Goal: Transaction & Acquisition: Purchase product/service

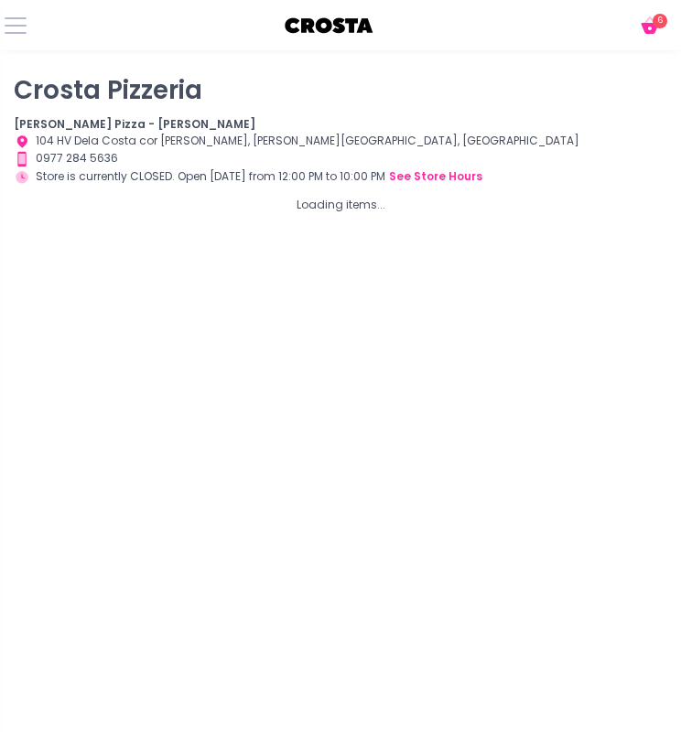
click at [656, 27] on icon at bounding box center [648, 28] width 17 height 11
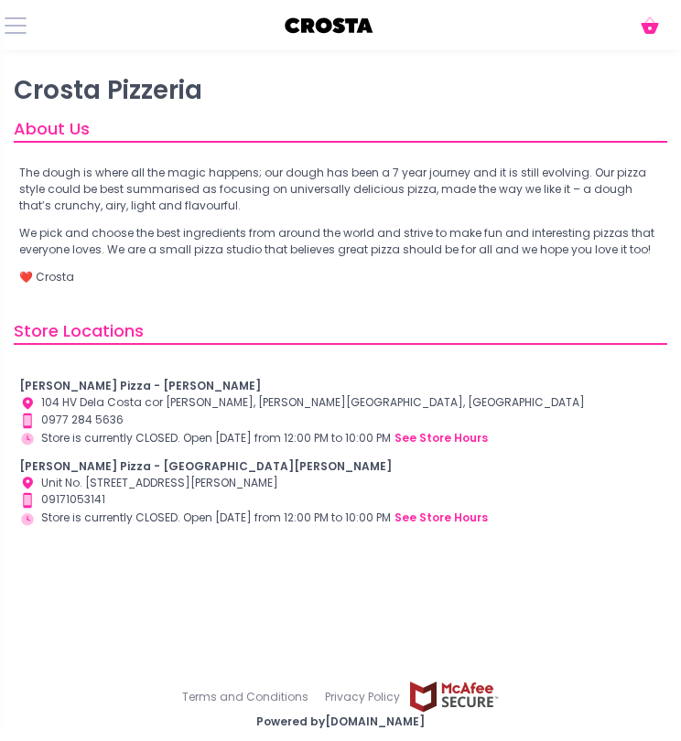
click at [114, 451] on div "Crosta Pizza - Salcedo Location Created with Sketch. 104 HV Dela Costa cor LP L…" at bounding box center [340, 452] width 642 height 149
click at [649, 19] on icon at bounding box center [649, 19] width 11 height 7
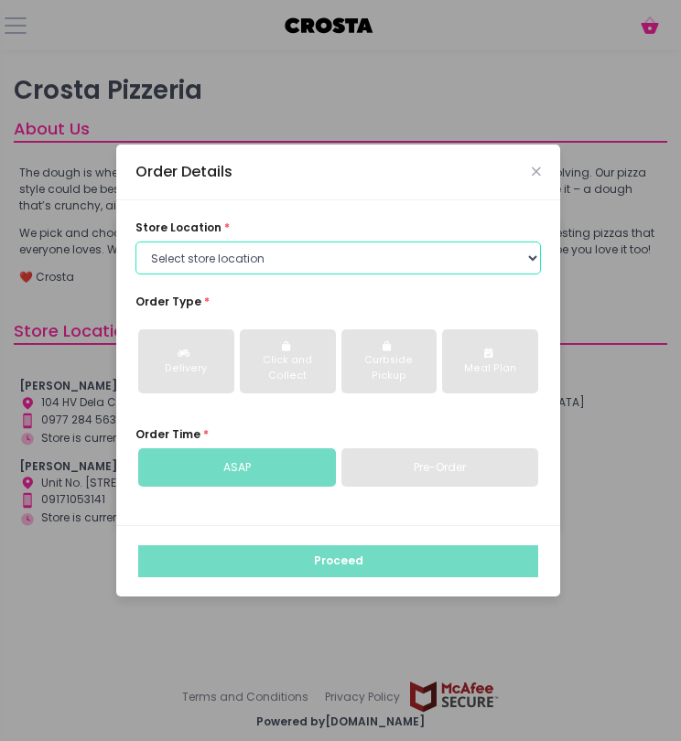
select select "5fabb2e53664a8677beaeb89"
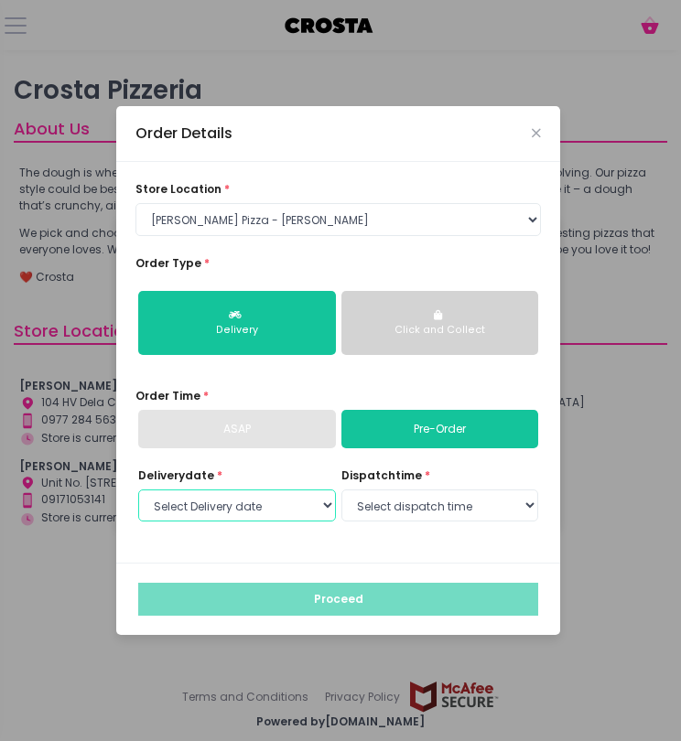
select select "2025-10-04"
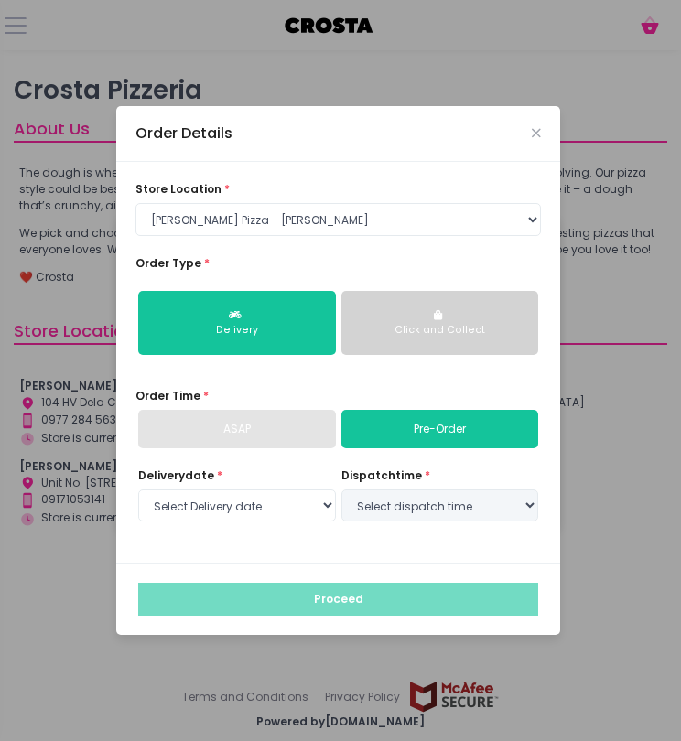
drag, startPoint x: 255, startPoint y: 522, endPoint x: 423, endPoint y: 487, distance: 171.0
click at [423, 487] on div "dispatch time * Select dispatch time" at bounding box center [440, 497] width 198 height 58
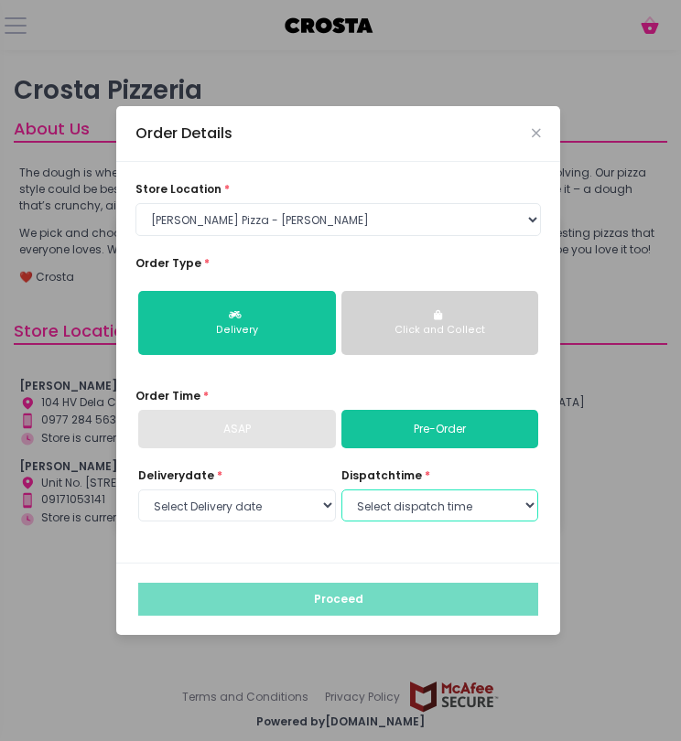
select select "14:00"
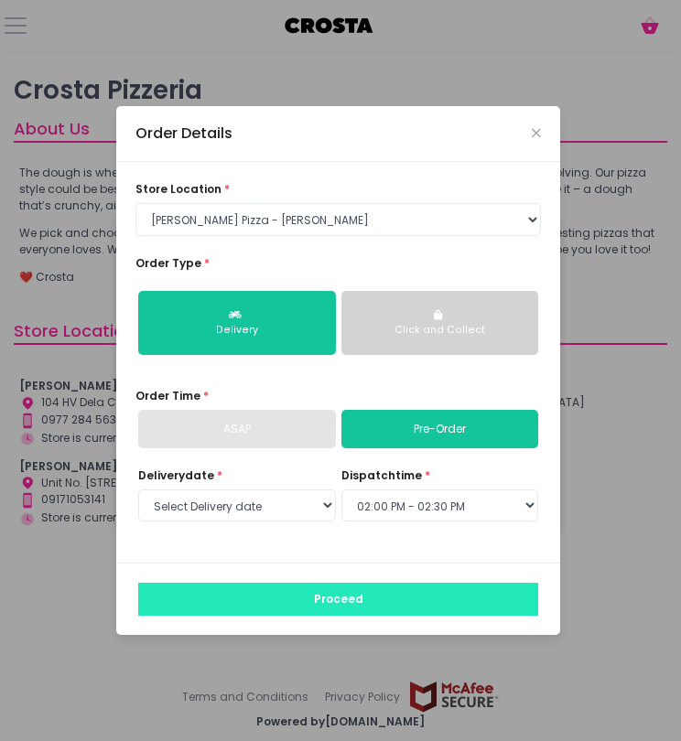
click at [401, 606] on button "Proceed" at bounding box center [338, 599] width 400 height 33
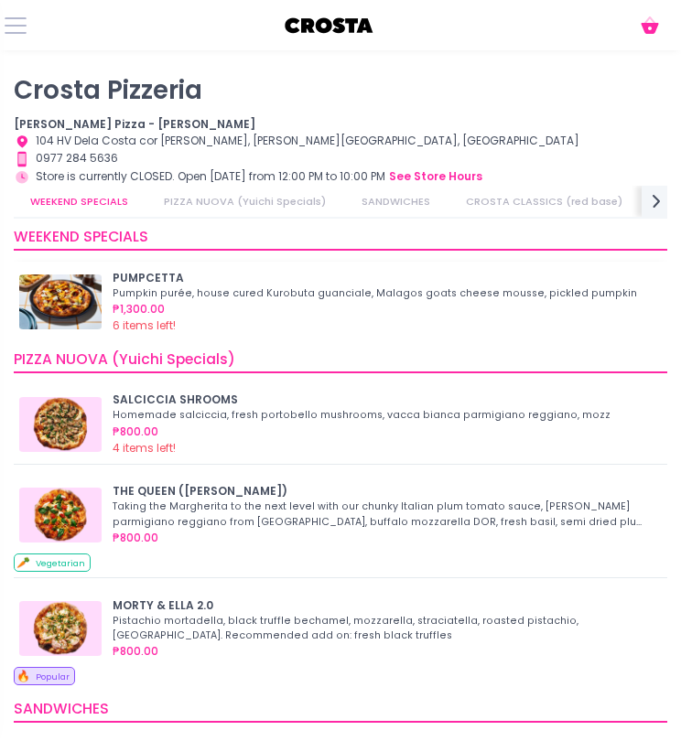
click at [62, 309] on img at bounding box center [60, 301] width 82 height 55
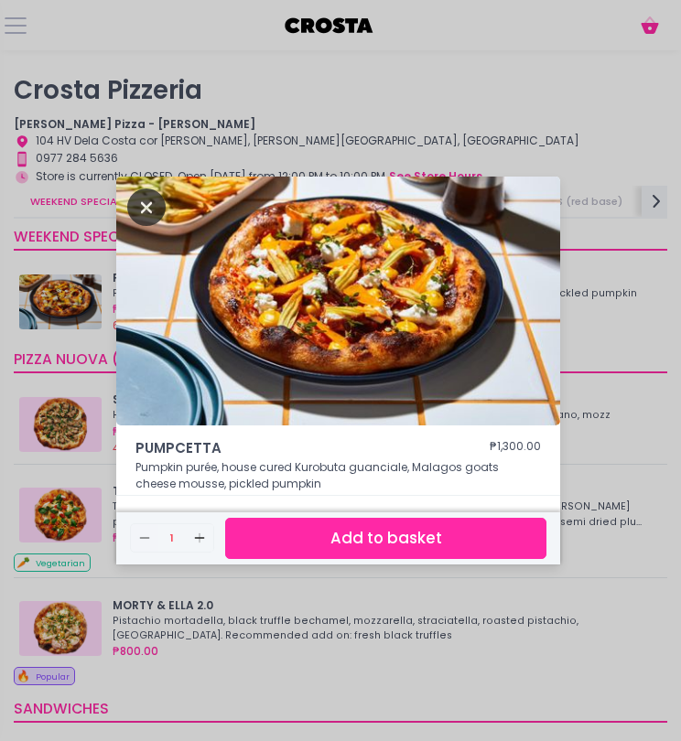
click at [152, 203] on icon "Close" at bounding box center [146, 207] width 38 height 38
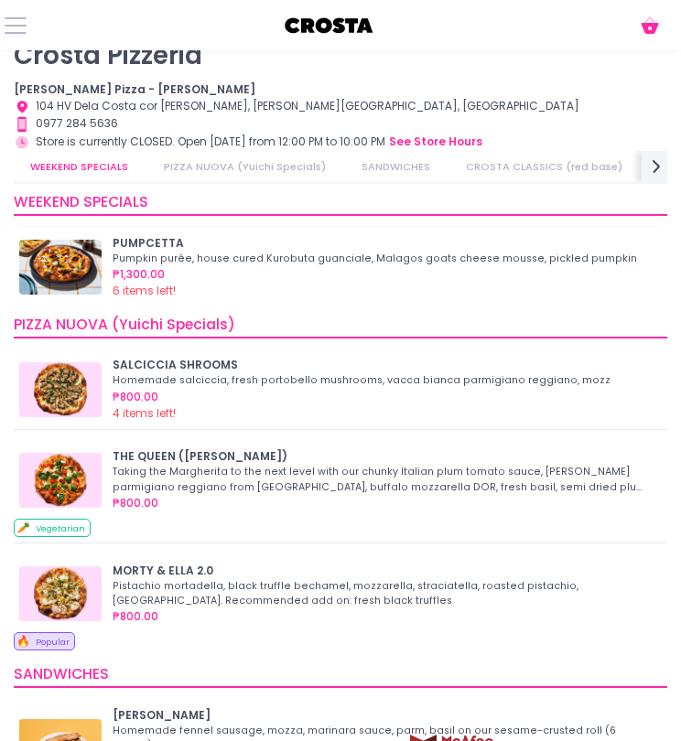
scroll to position [-2, 0]
click at [161, 270] on div "₱1,300.00" at bounding box center [384, 274] width 543 height 16
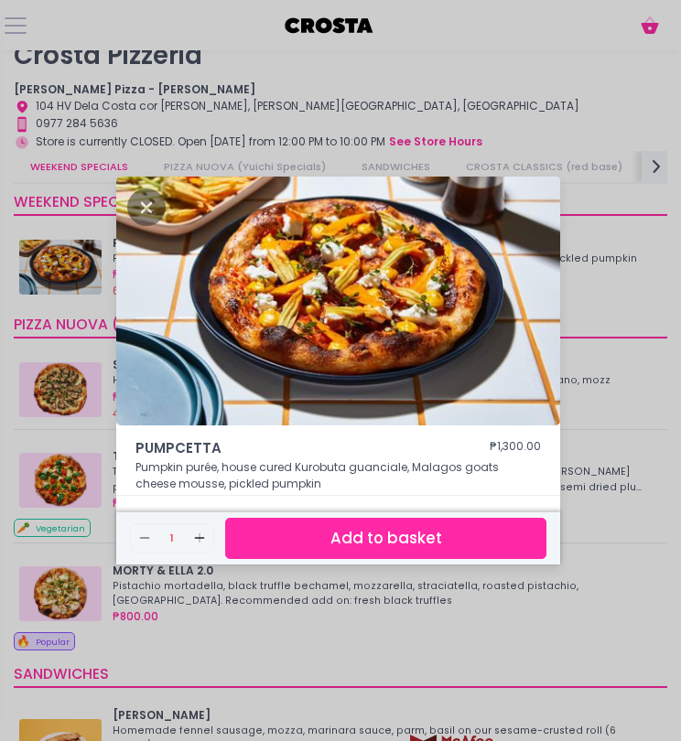
click at [423, 531] on button "Add to basket" at bounding box center [385, 538] width 321 height 41
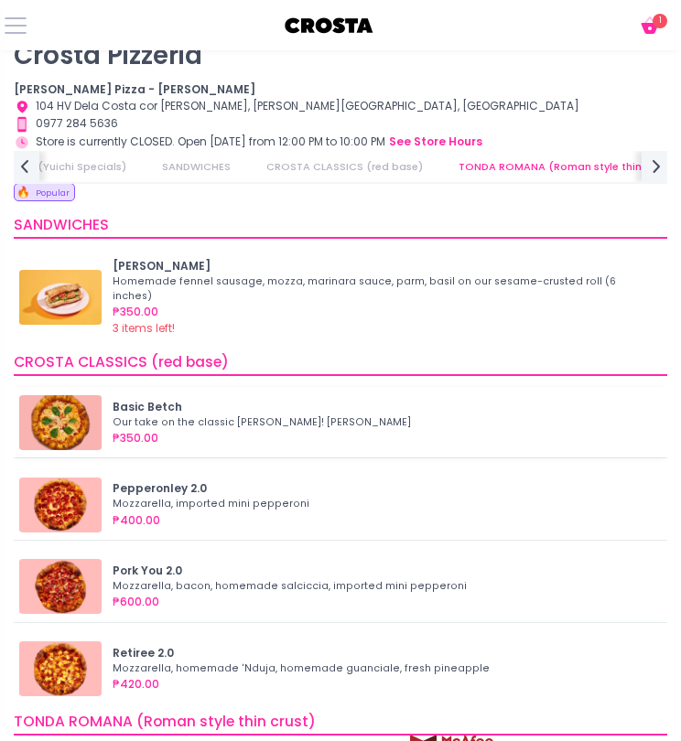
scroll to position [452, 0]
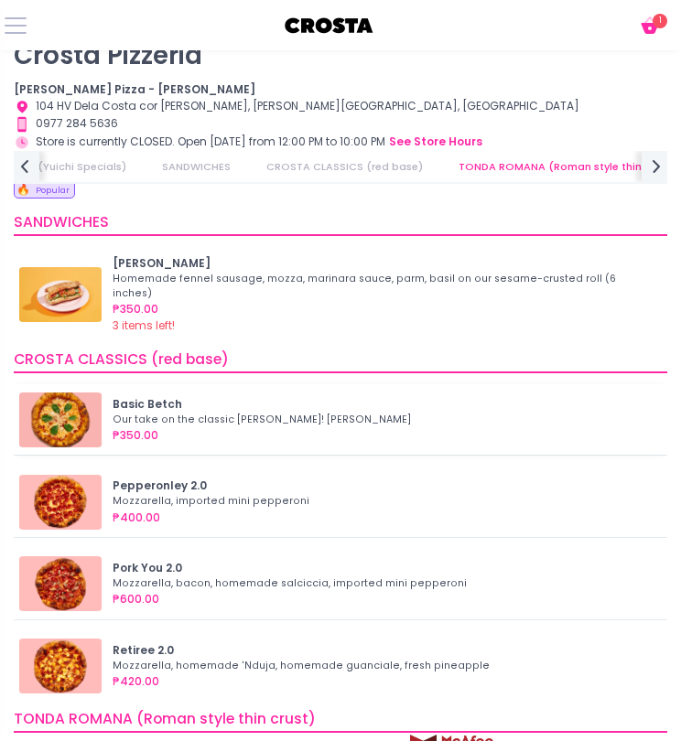
click at [339, 413] on div "Our take on the classic Margherita! Mozzarella, basil" at bounding box center [382, 420] width 538 height 15
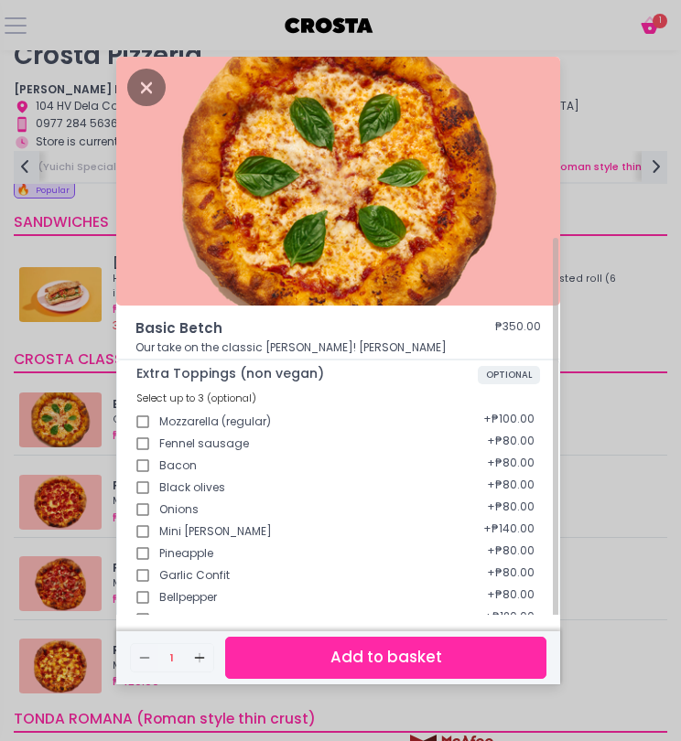
scroll to position [200, 0]
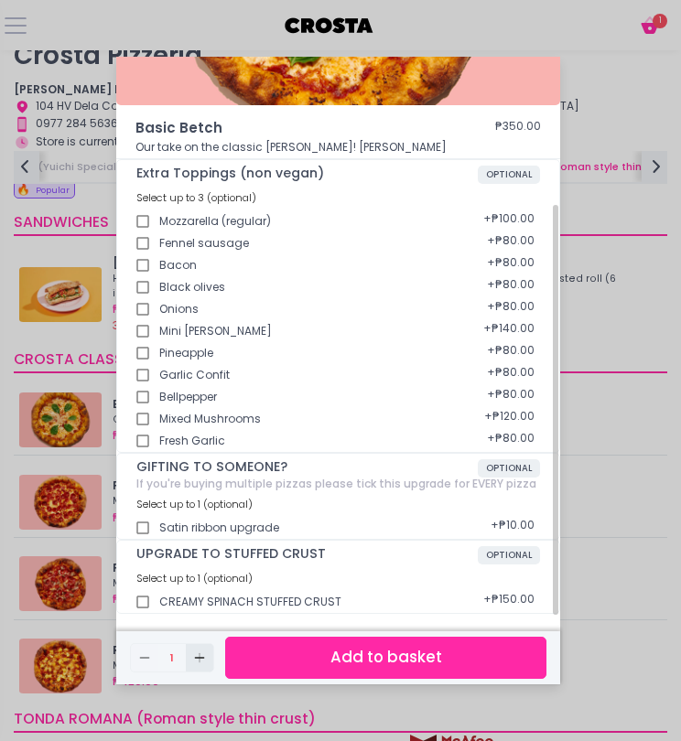
click at [201, 655] on icon "Add Created with Sketch." at bounding box center [199, 658] width 15 height 15
click at [393, 667] on button "Add to basket" at bounding box center [385, 657] width 321 height 41
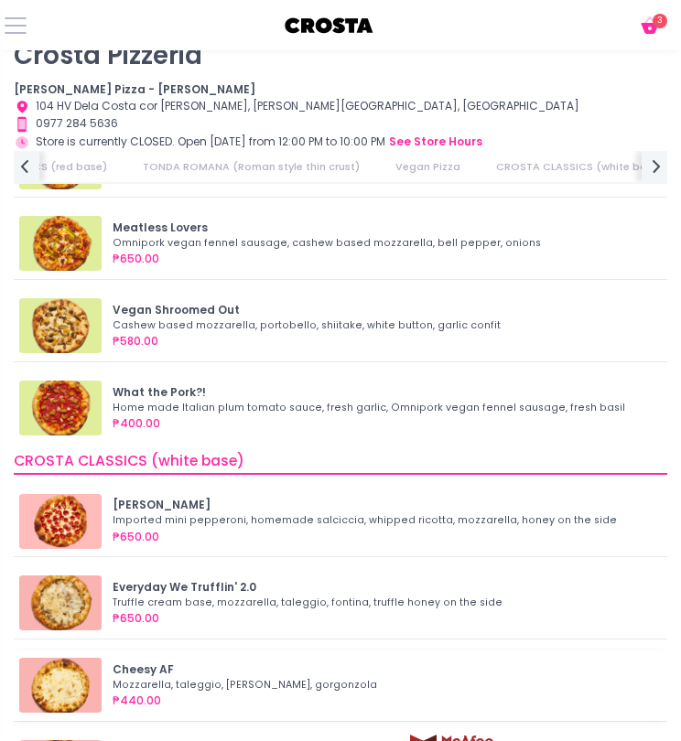
scroll to position [0, 0]
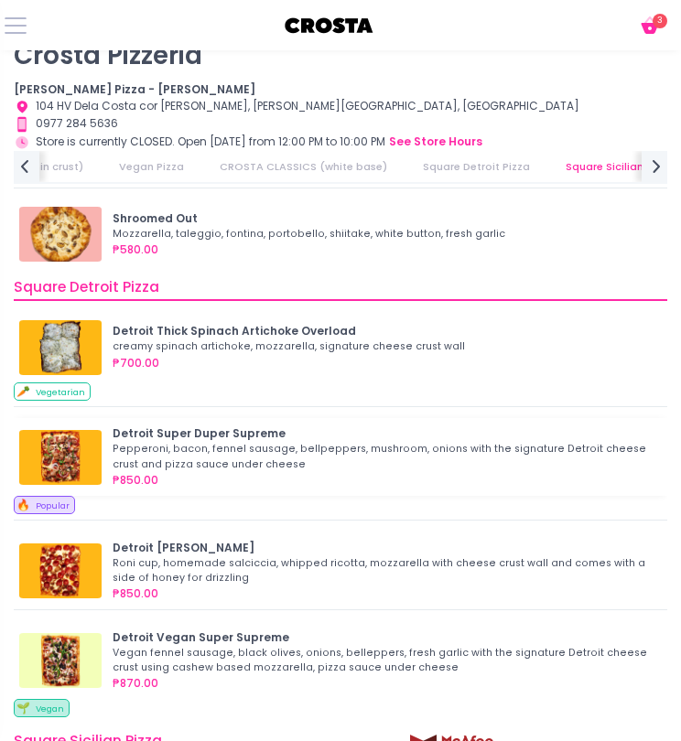
click at [318, 456] on div "Pepperoni, bacon, fennel sausage, bellpeppers, mushroom, onions with the signat…" at bounding box center [382, 456] width 538 height 29
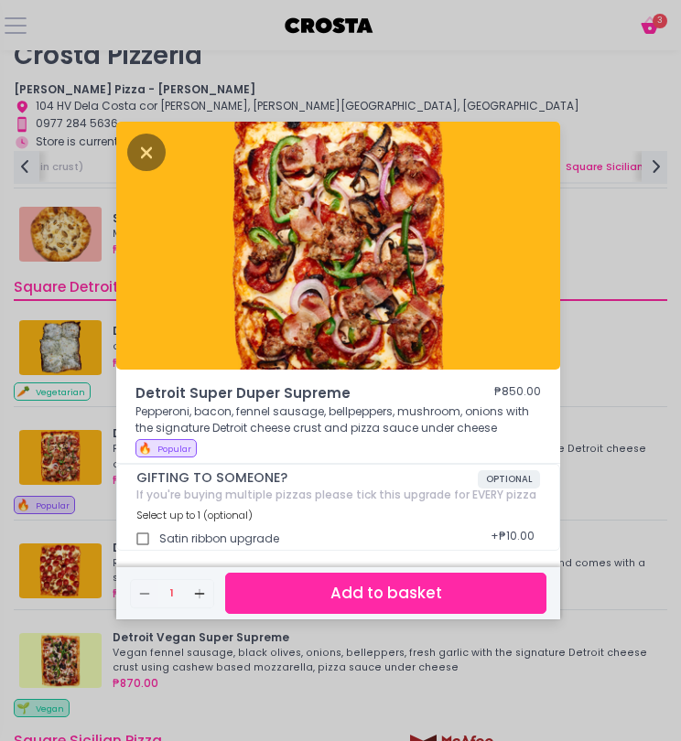
click at [396, 606] on button "Add to basket" at bounding box center [385, 593] width 321 height 41
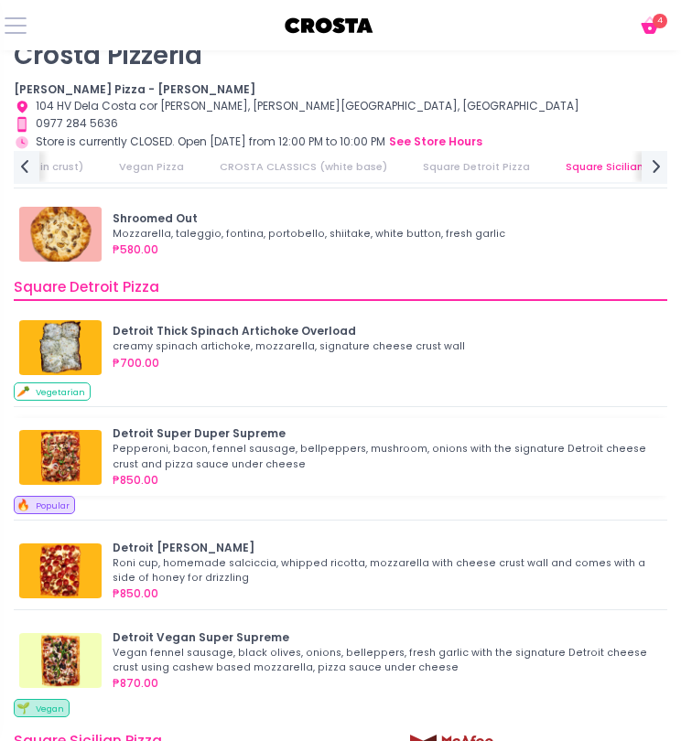
click at [389, 442] on div "Pepperoni, bacon, fennel sausage, bellpeppers, mushroom, onions with the signat…" at bounding box center [382, 456] width 538 height 29
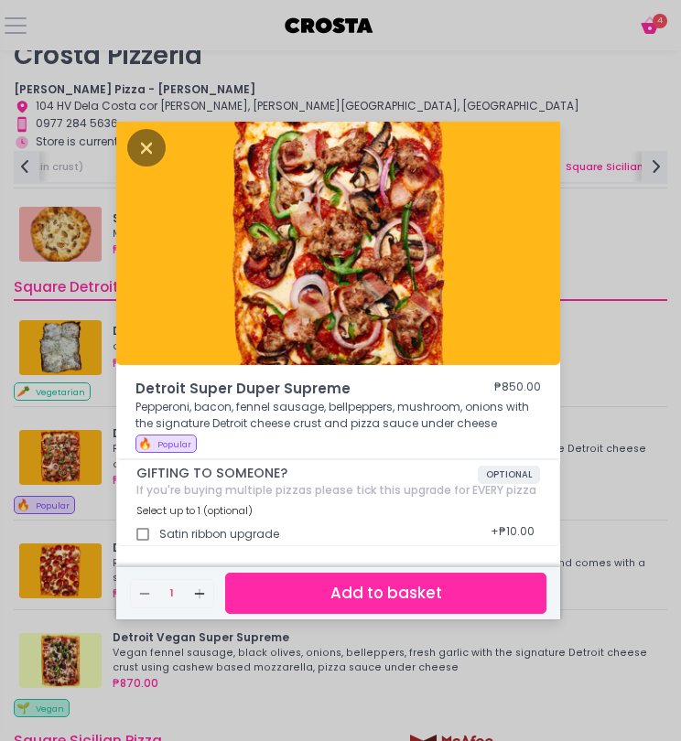
click at [609, 411] on div "Detroit Super Duper Supreme ₱850.00 Pepperoni, bacon, fennel sausage, bellpeppe…" at bounding box center [340, 370] width 681 height 741
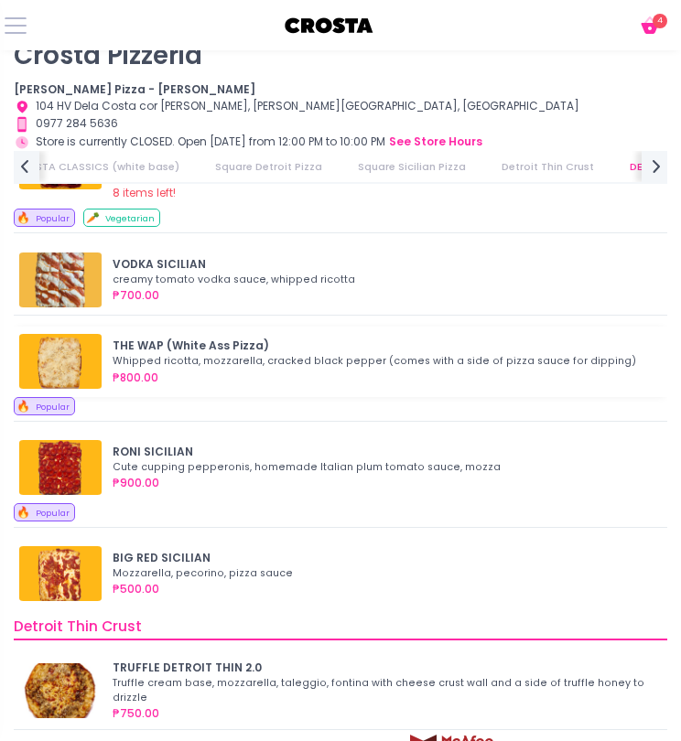
click at [381, 365] on div "Whipped ricotta, mozzarella, cracked black pepper (comes with a side of pizza s…" at bounding box center [382, 361] width 538 height 15
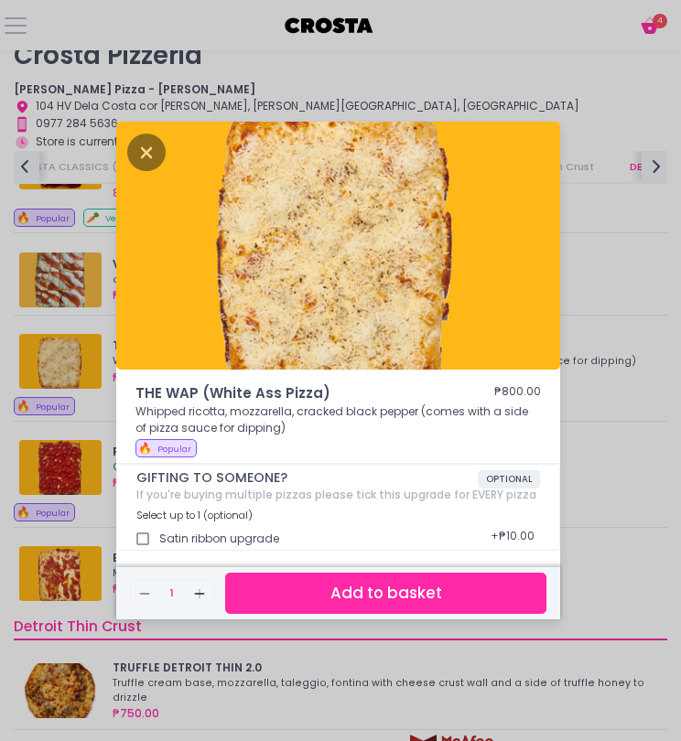
click at [374, 598] on button "Add to basket" at bounding box center [385, 593] width 321 height 41
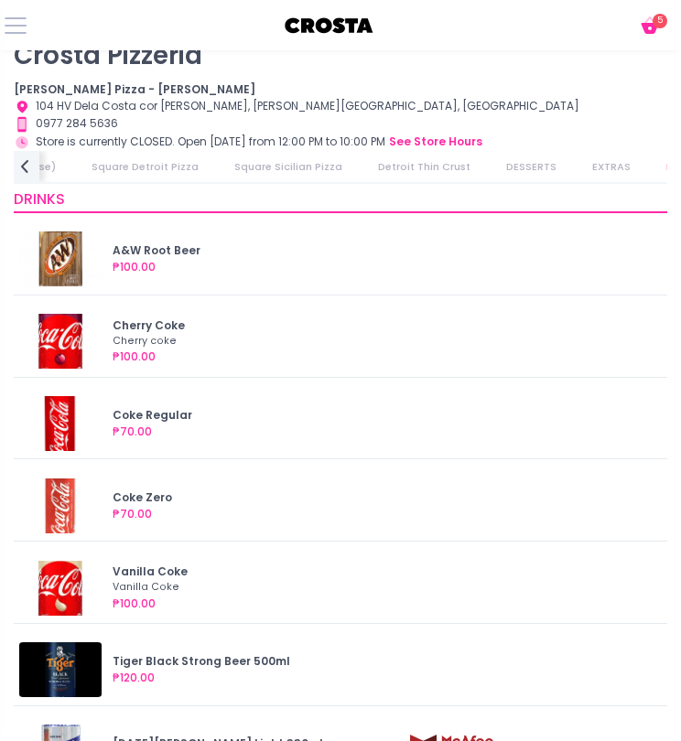
click at [657, 27] on span "5" at bounding box center [659, 21] width 15 height 15
click at [649, 26] on icon at bounding box center [648, 28] width 17 height 11
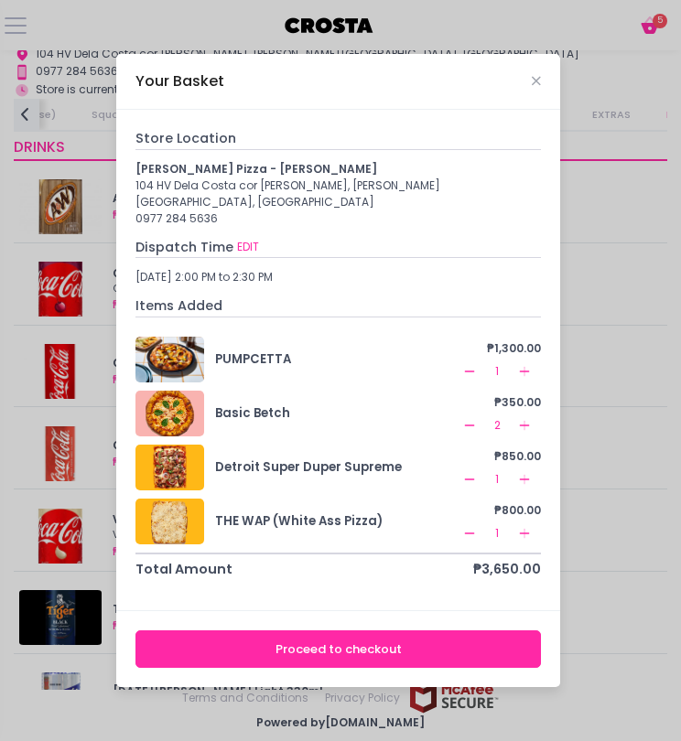
click at [471, 526] on icon "Remove Created with Sketch." at bounding box center [469, 533] width 15 height 15
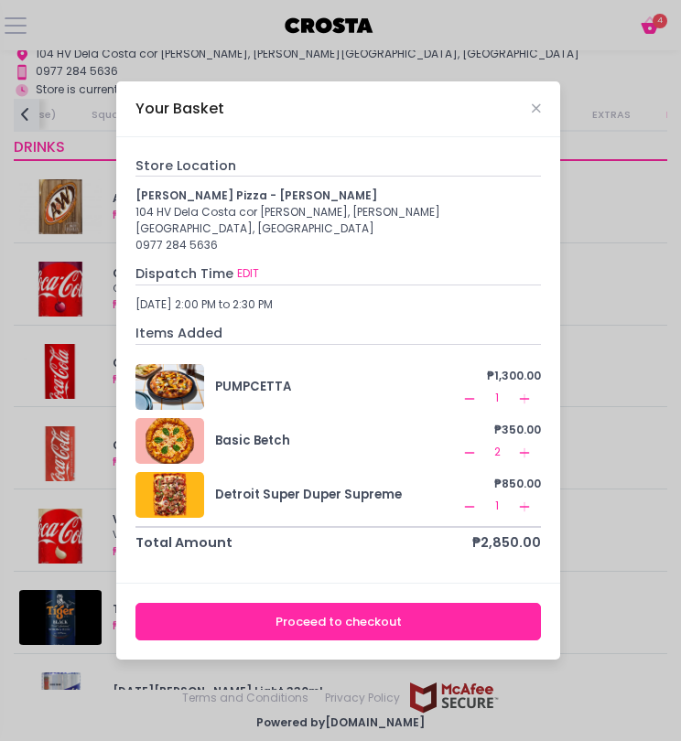
click at [464, 447] on icon "Remove Created with Sketch." at bounding box center [469, 453] width 15 height 15
click at [330, 614] on button "Proceed to checkout" at bounding box center [337, 622] width 405 height 38
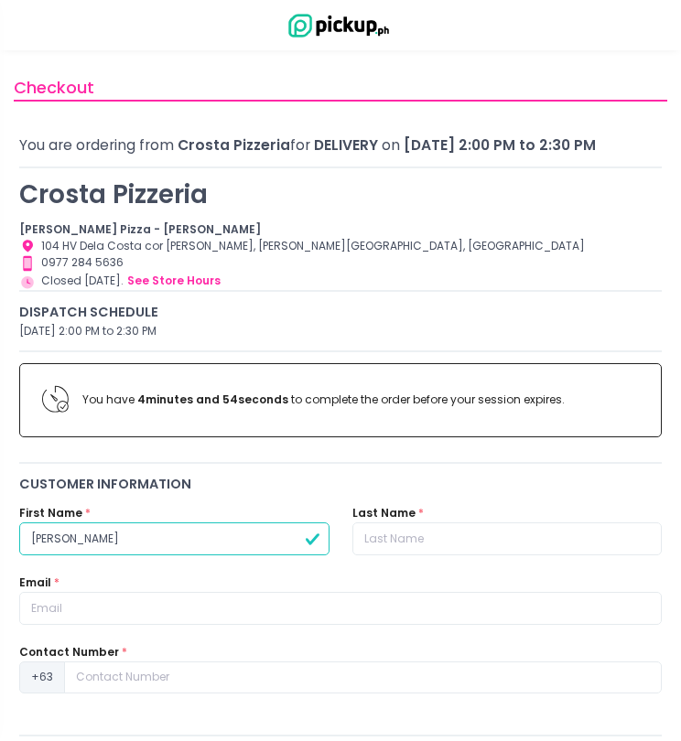
type input "jonathan"
type input "a"
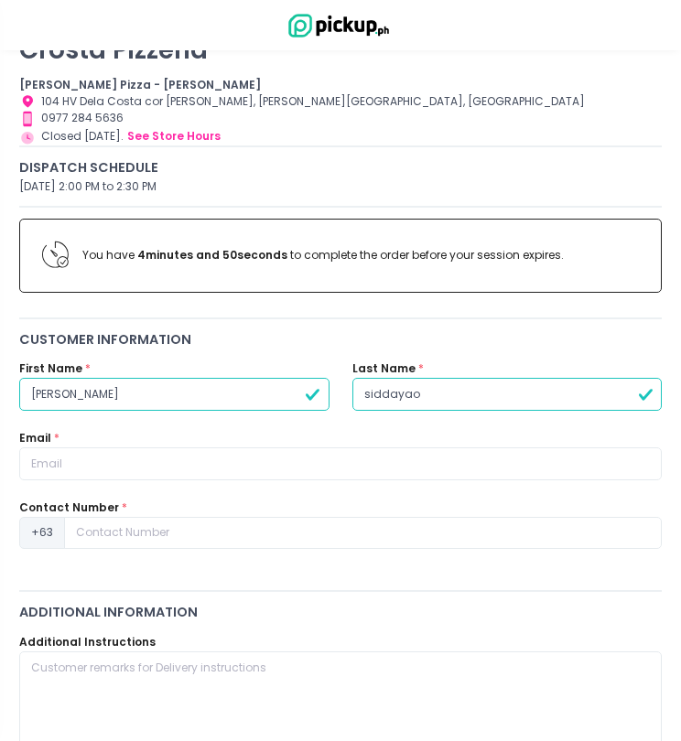
scroll to position [177, 0]
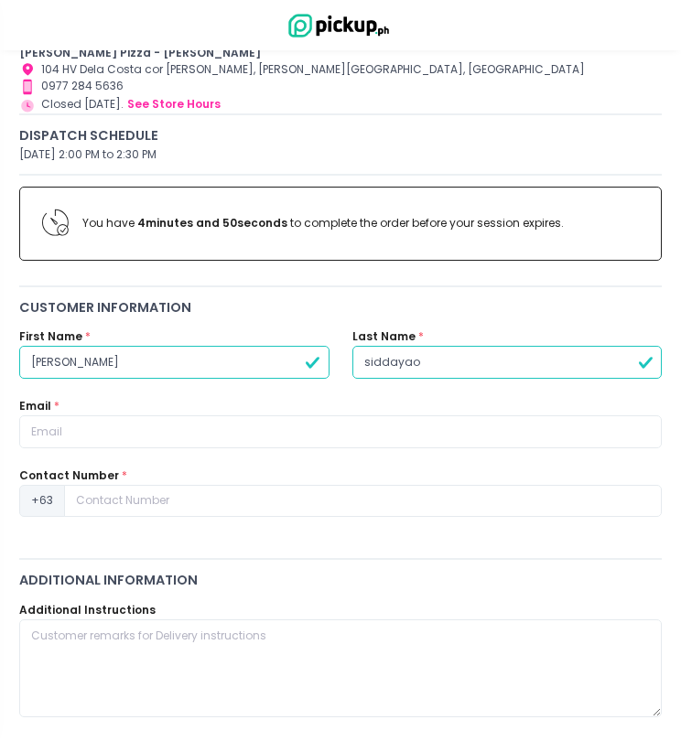
type input "siddayao"
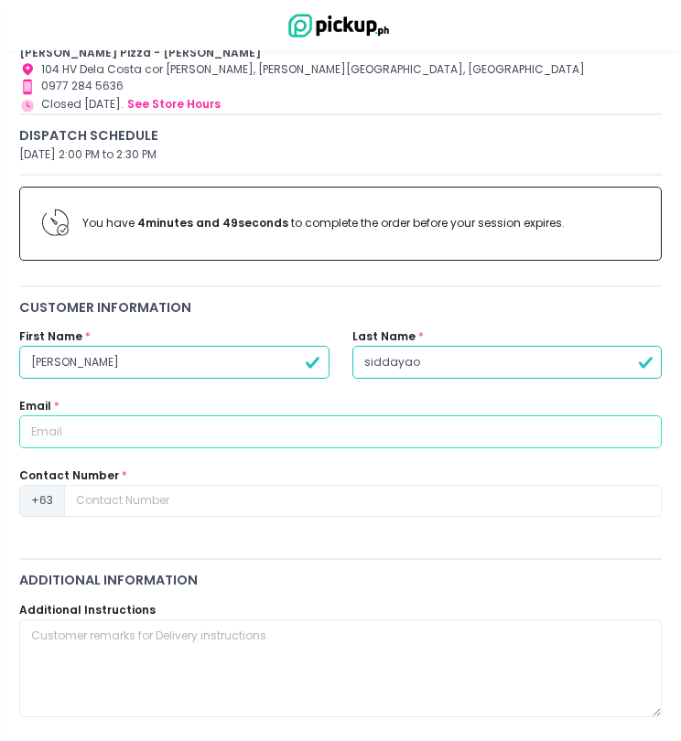
type input "d"
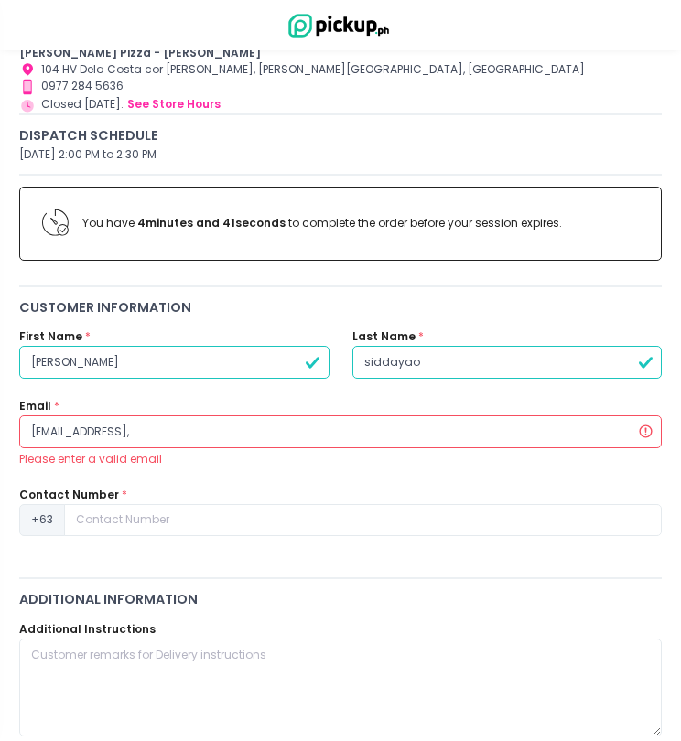
type input "dianapenaflor1991@gmail"
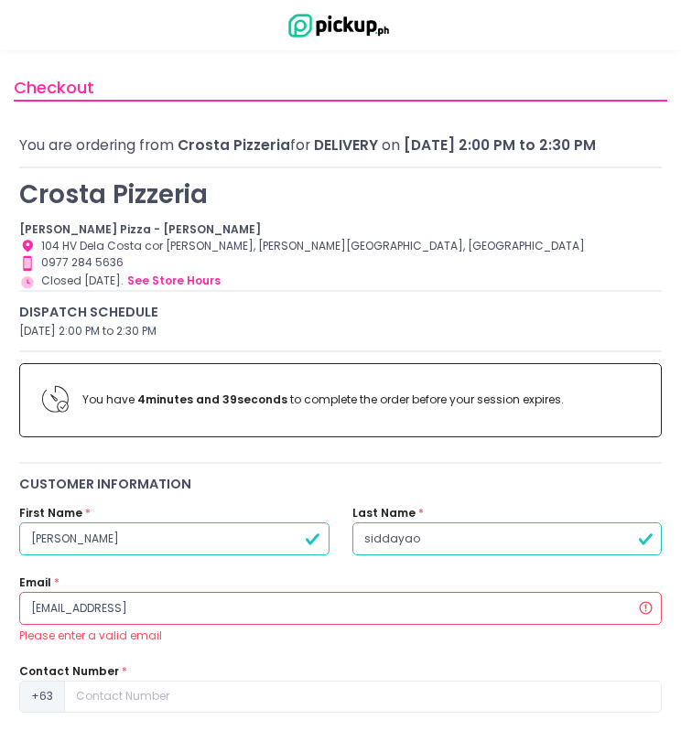
scroll to position [0, 0]
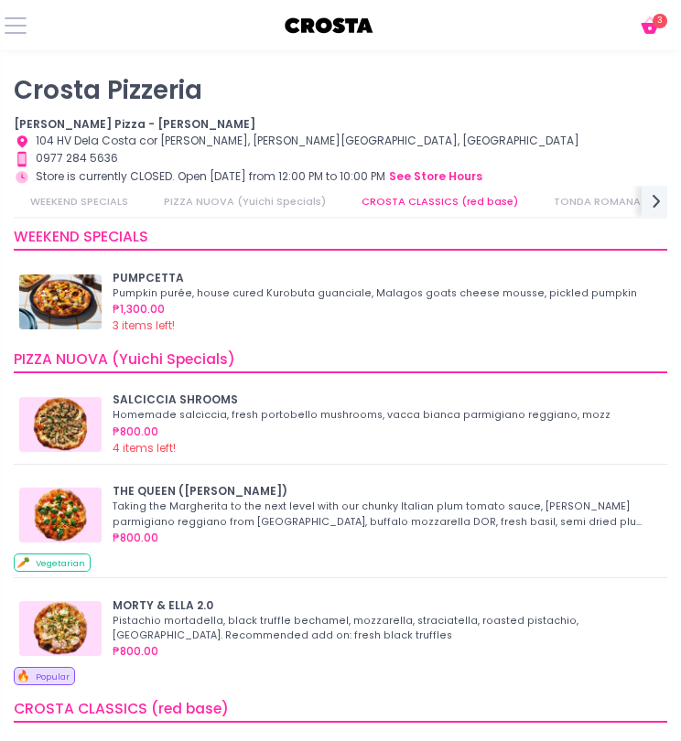
click at [655, 28] on icon at bounding box center [648, 28] width 17 height 11
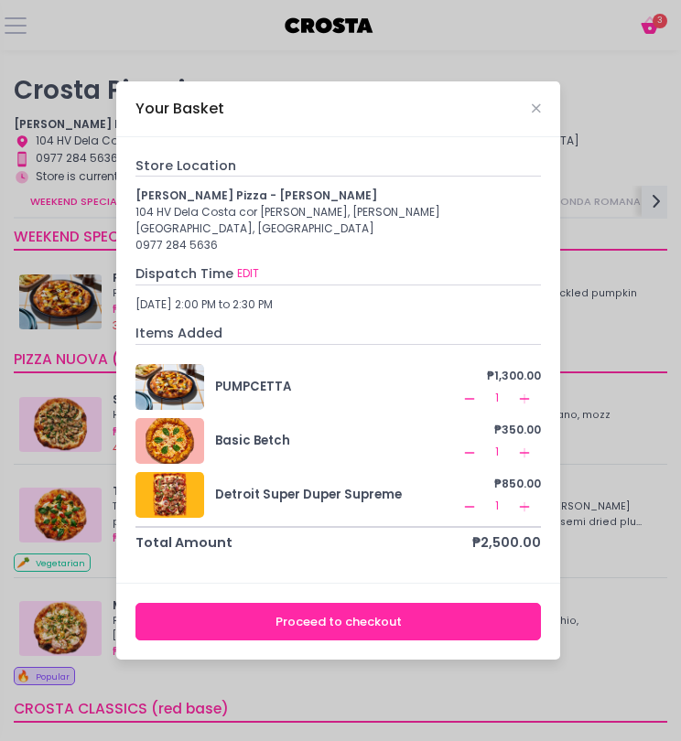
click at [575, 272] on div "Your Basket Store Location Crosta Pizza - Salcedo 104 HV Dela Costa cor LP Levi…" at bounding box center [340, 370] width 681 height 741
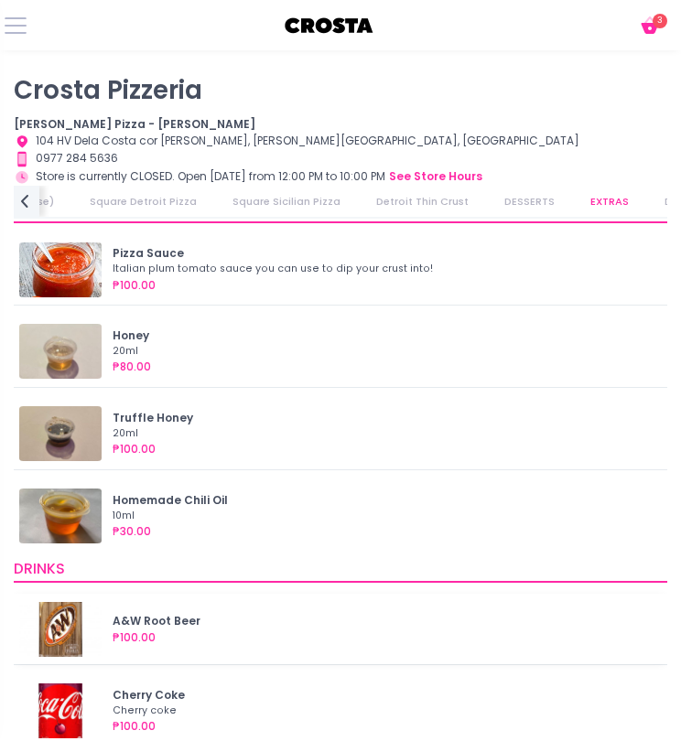
scroll to position [3054, 0]
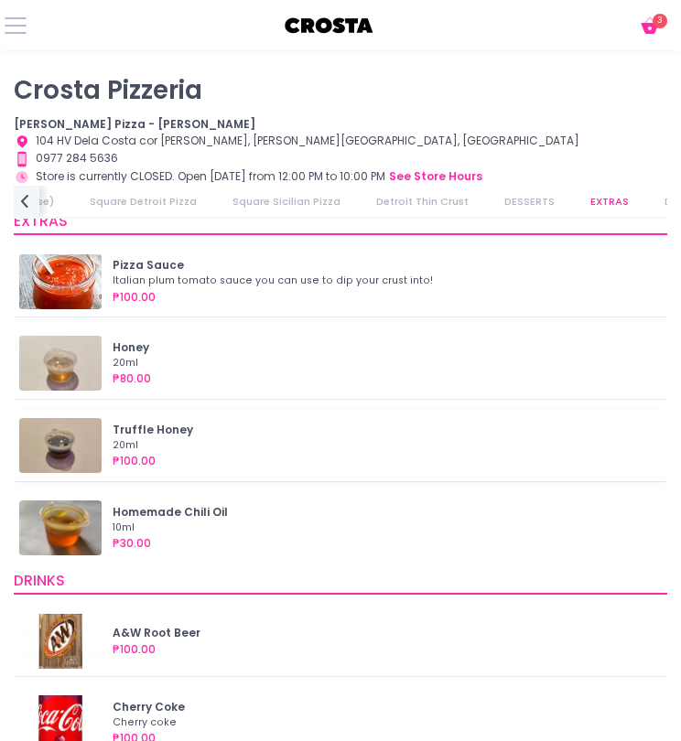
click at [394, 474] on div "Truffle Honey 20ml ₱100.00 Add" at bounding box center [340, 446] width 653 height 70
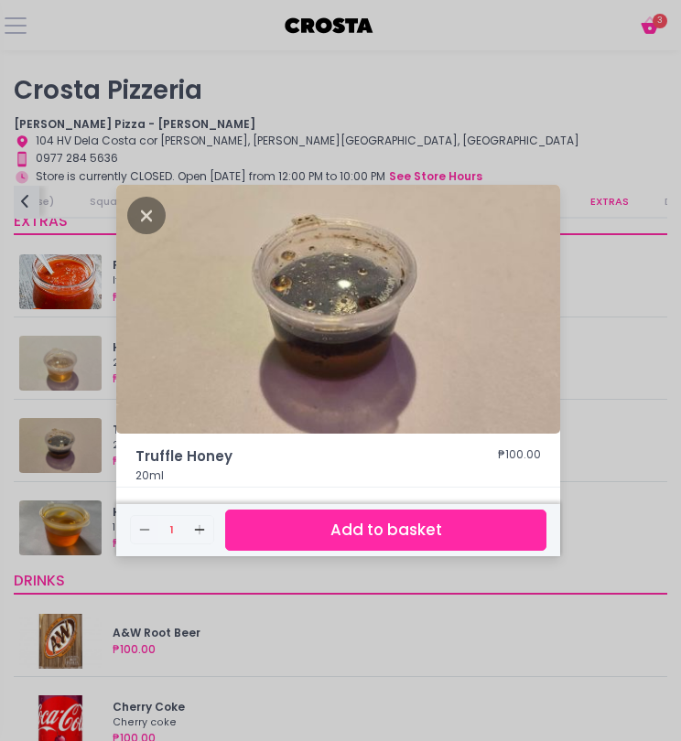
click at [363, 526] on button "Add to basket" at bounding box center [385, 530] width 321 height 41
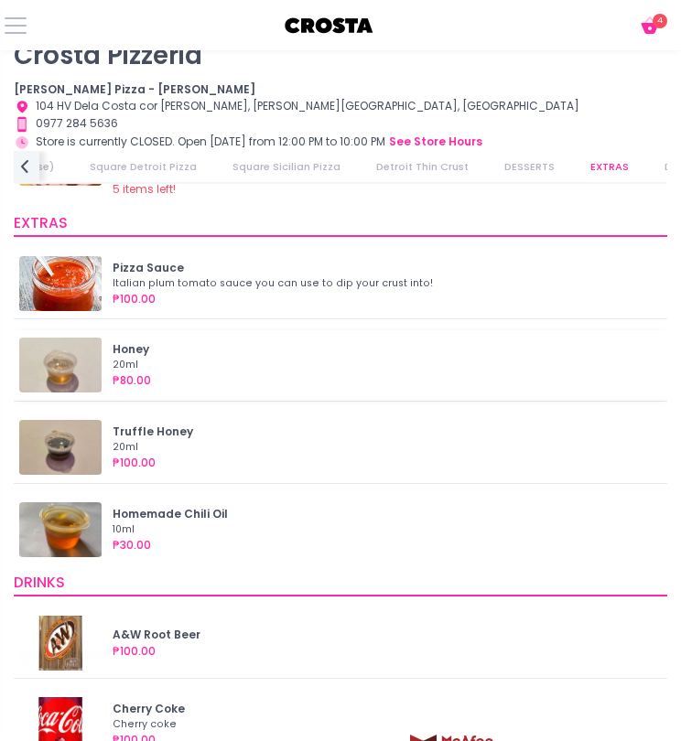
scroll to position [2994, 0]
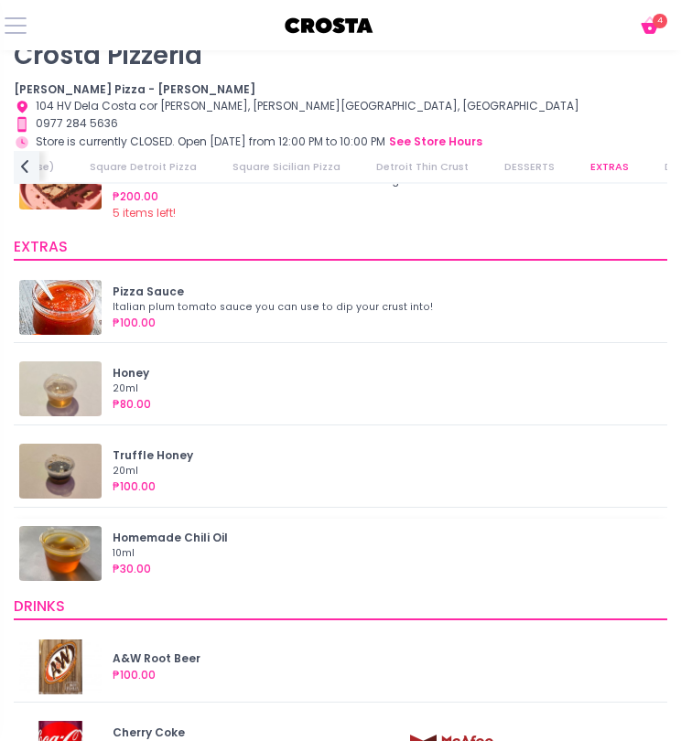
click at [273, 552] on div "10ml" at bounding box center [382, 553] width 538 height 15
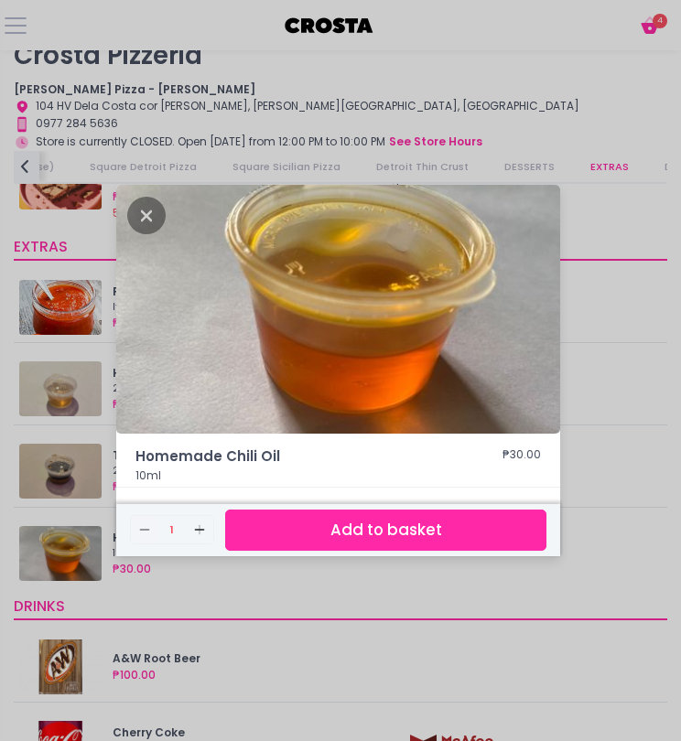
click at [361, 542] on button "Add to basket" at bounding box center [385, 530] width 321 height 41
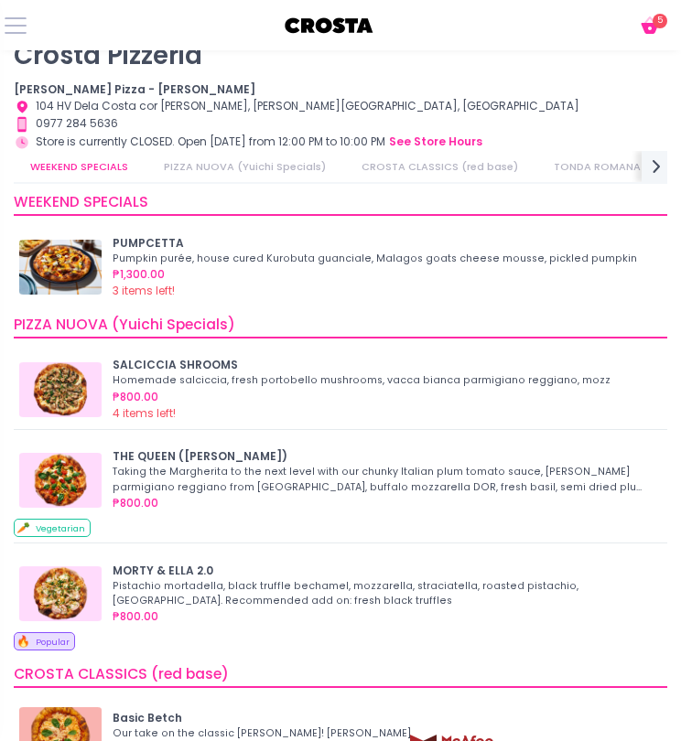
scroll to position [0, 0]
click at [656, 33] on icon "Cart Created with Sketch." at bounding box center [650, 26] width 22 height 22
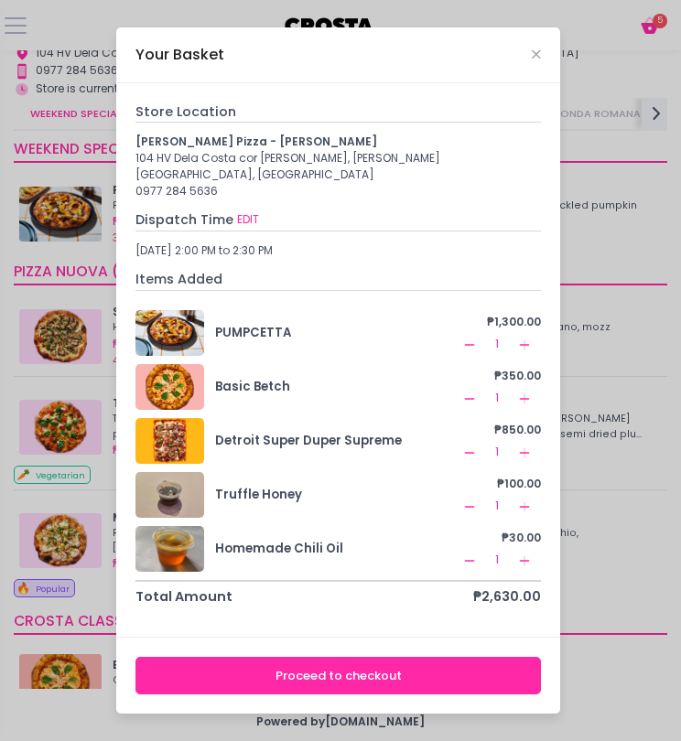
scroll to position [87, 0]
click at [406, 663] on button "Proceed to checkout" at bounding box center [337, 676] width 405 height 38
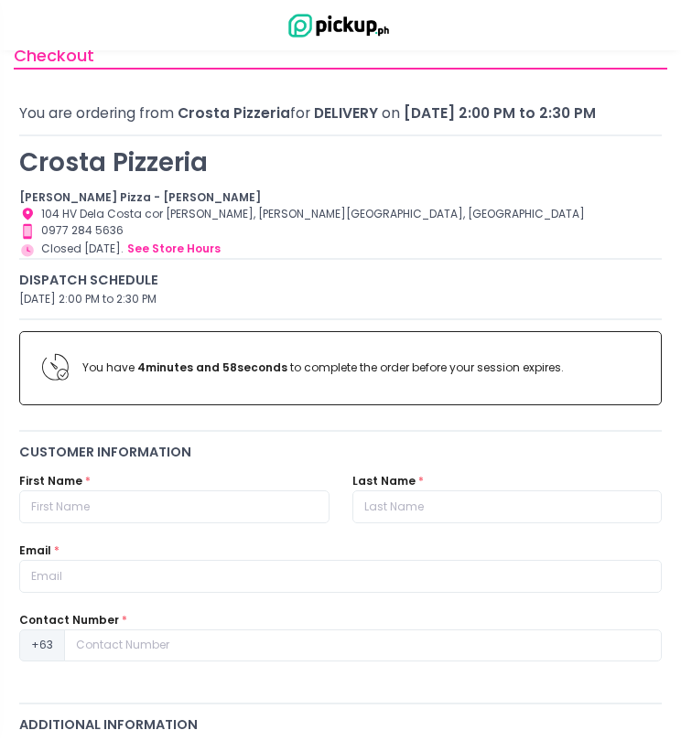
scroll to position [41, 0]
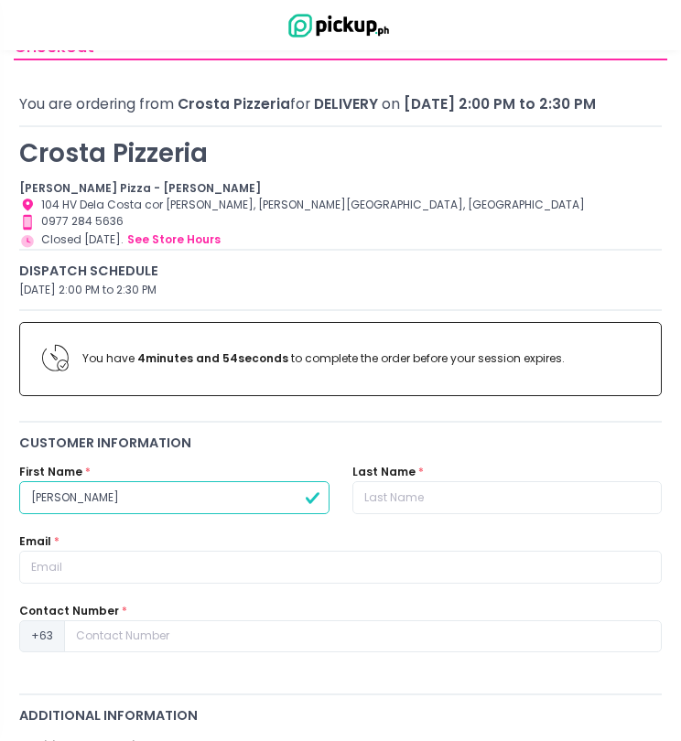
type input "jonathan"
type input "siddayao"
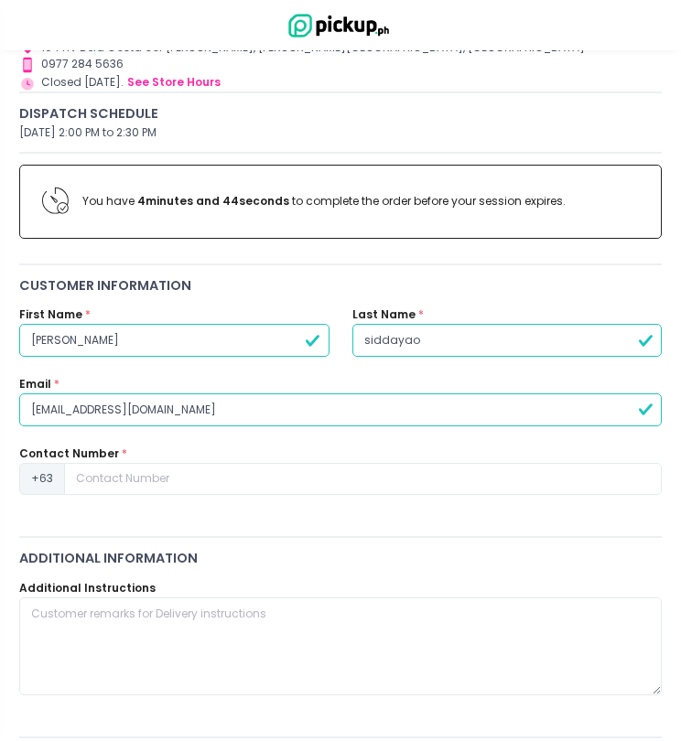
scroll to position [290, 0]
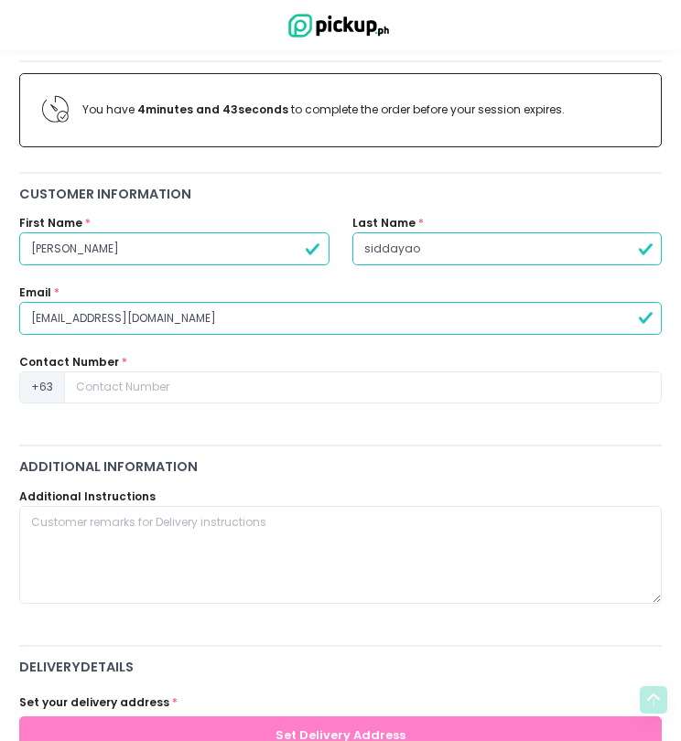
type input "dianapenaflor1991@gmail.com"
click at [230, 365] on div "Contact Number * +63" at bounding box center [340, 379] width 642 height 50
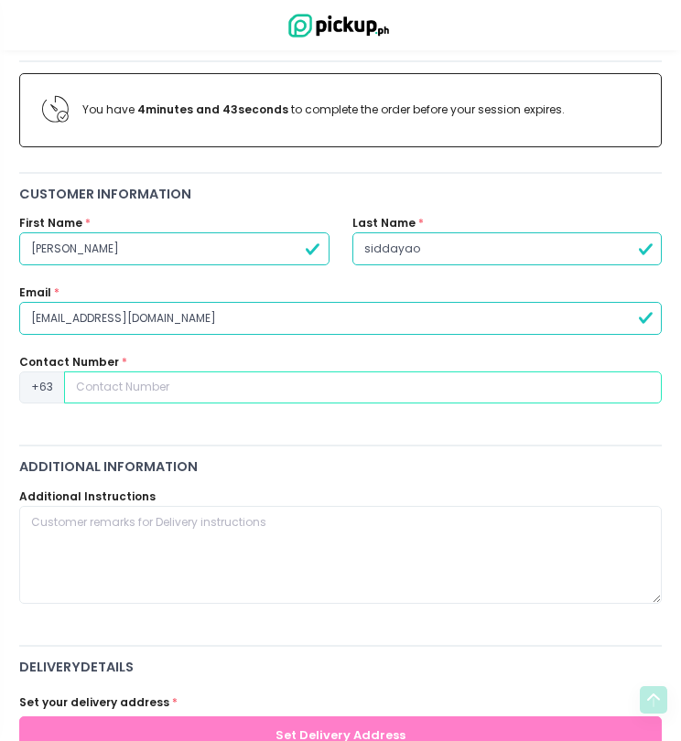
click at [223, 381] on input at bounding box center [362, 387] width 597 height 33
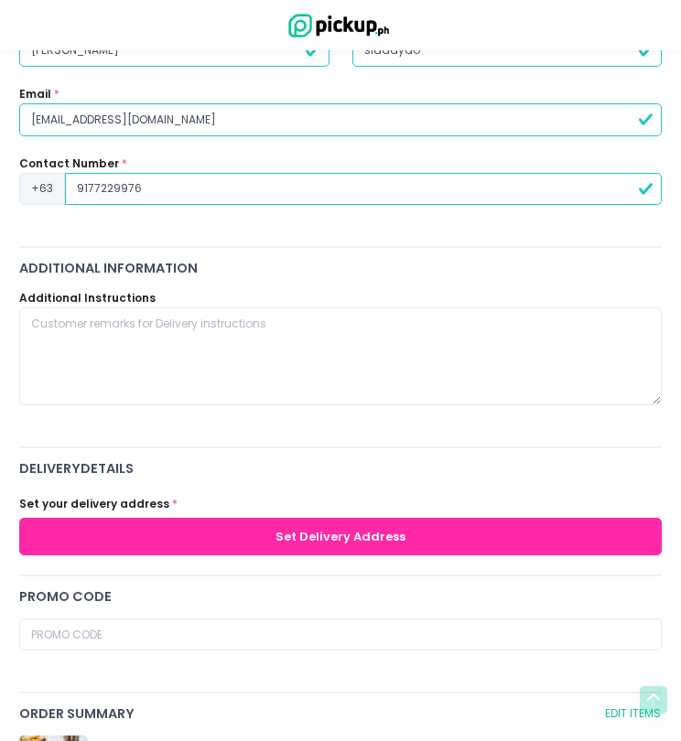
scroll to position [536, 0]
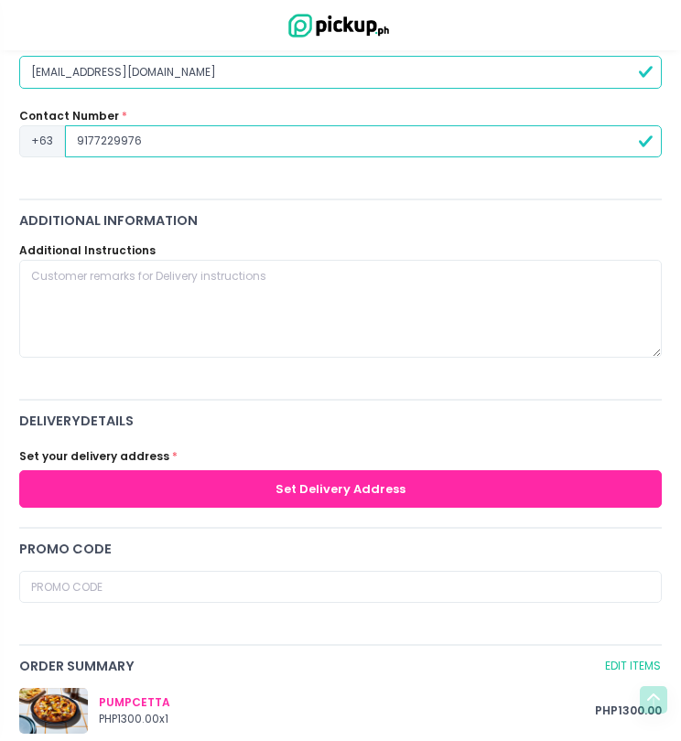
type input "9177229976"
click at [165, 479] on button "Set Delivery Address" at bounding box center [340, 489] width 642 height 38
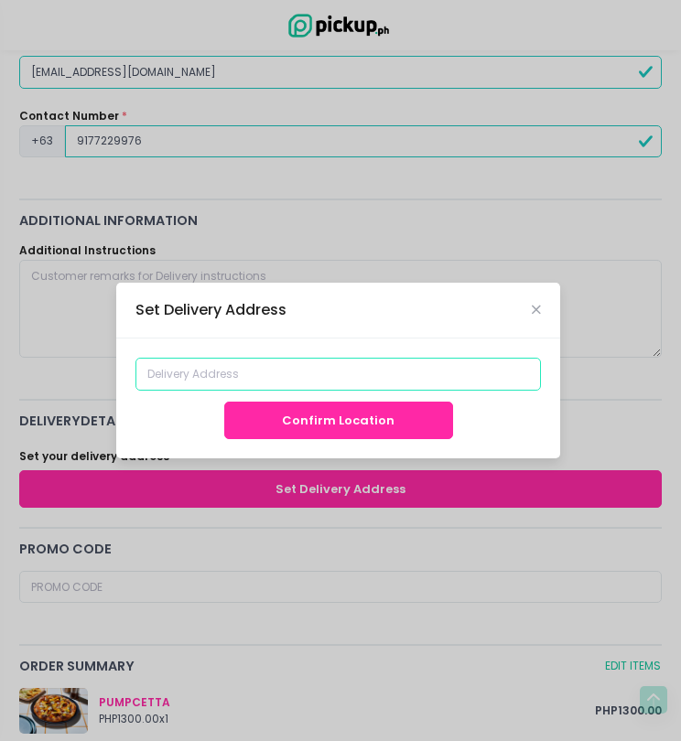
click at [217, 376] on input at bounding box center [337, 374] width 405 height 33
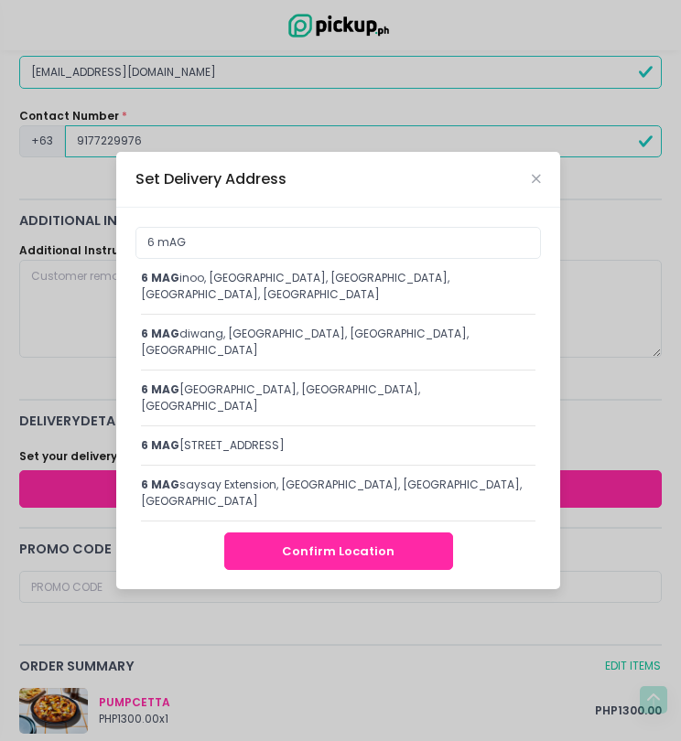
click at [278, 300] on div "6 mAG inoo, Diliman, Quezon City, Metro Manila, Philippines" at bounding box center [338, 286] width 394 height 33
type input "6 Maginoo, Diliman, Quezon City, Metro Manila, Philippines"
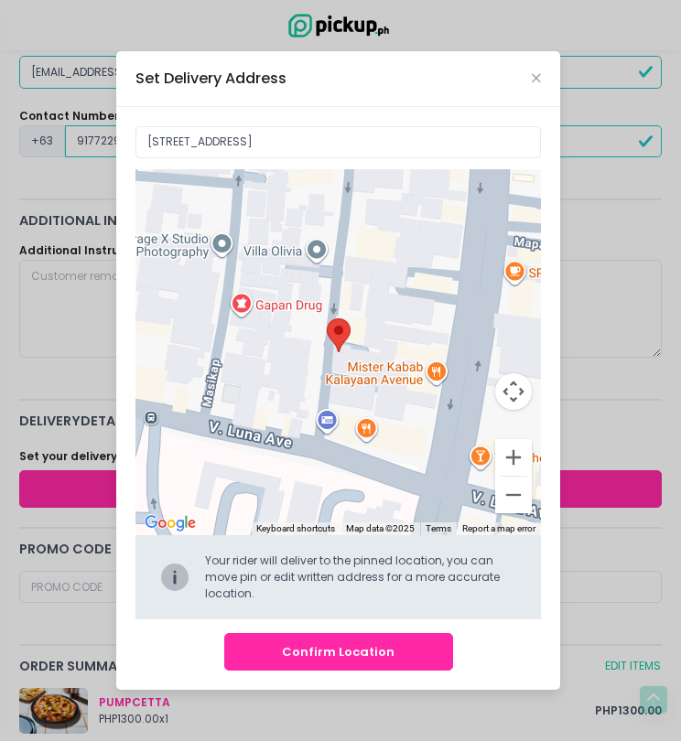
click at [304, 647] on button "Confirm Location" at bounding box center [338, 652] width 229 height 38
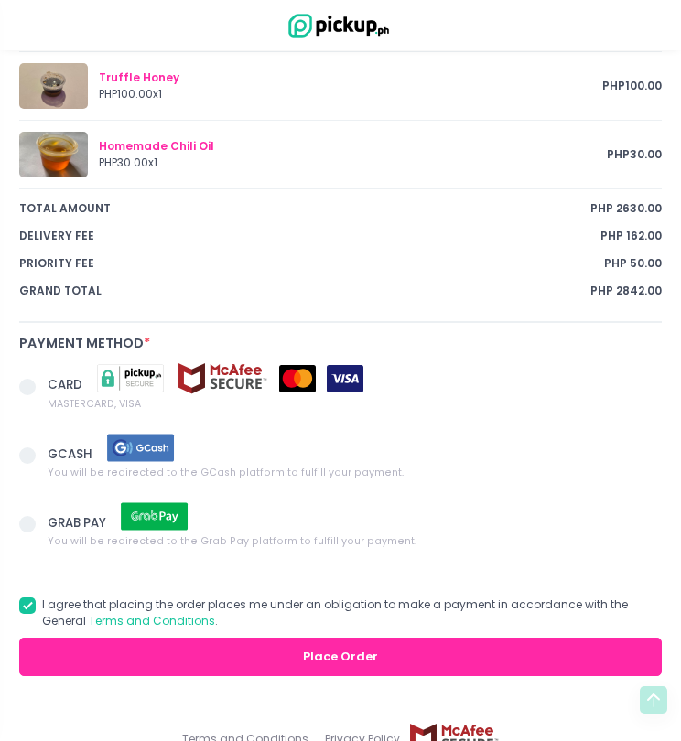
scroll to position [1408, 0]
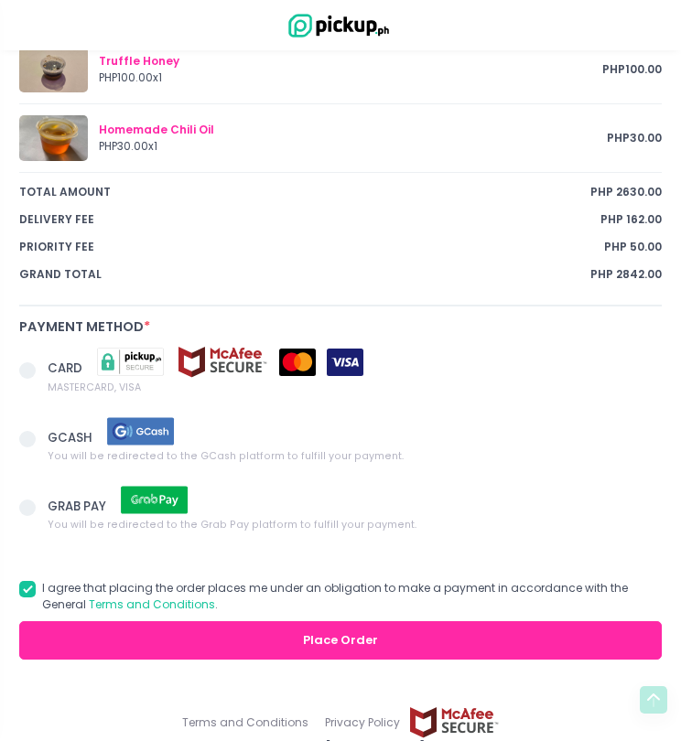
click at [25, 436] on span at bounding box center [27, 439] width 16 height 16
click at [42, 436] on input "GCASH You will be redirected to the GCash platform to fulfill your payment." at bounding box center [48, 436] width 12 height 12
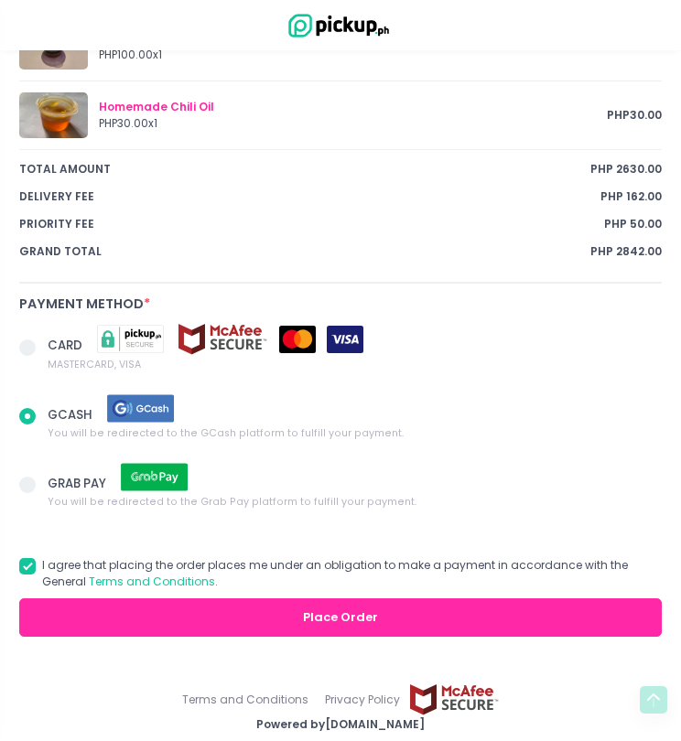
scroll to position [1429, 0]
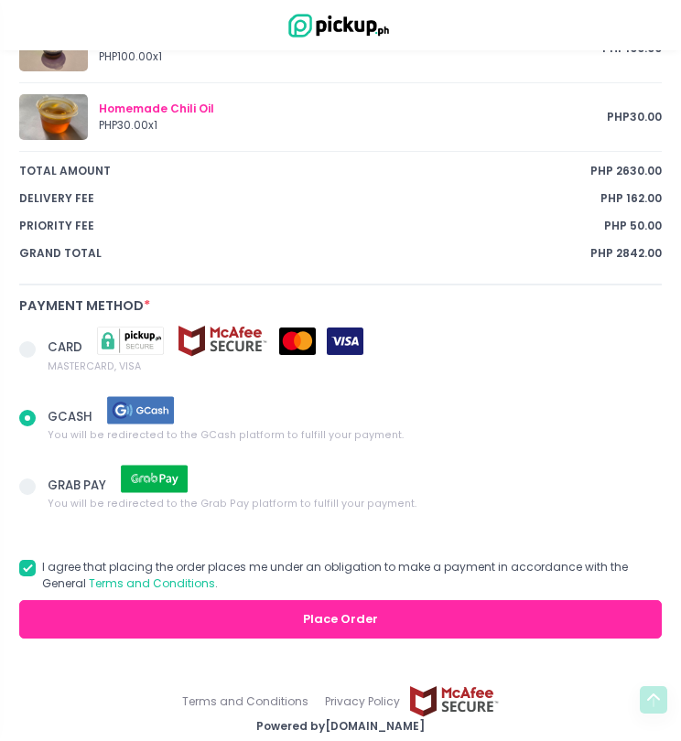
click at [264, 618] on button "Place Order" at bounding box center [340, 619] width 642 height 38
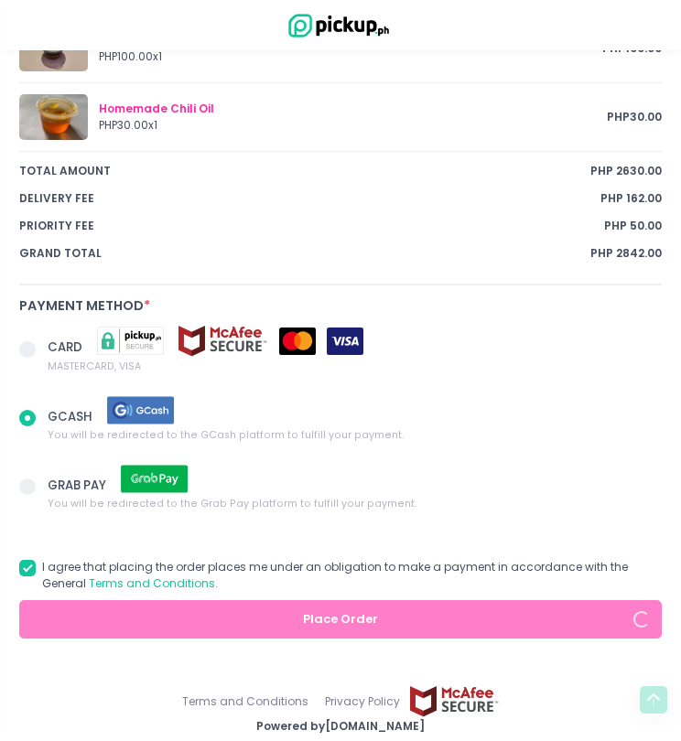
radio input "true"
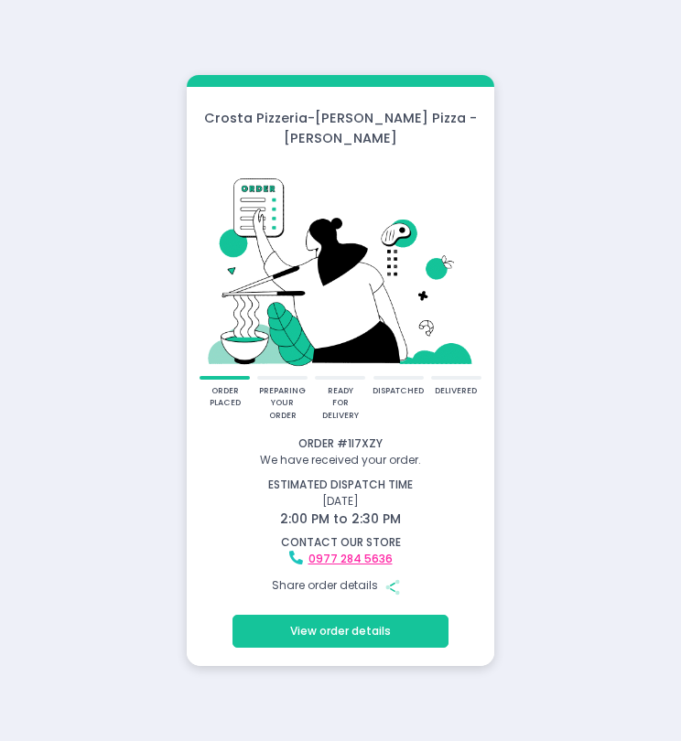
click at [393, 582] on icon "button" at bounding box center [392, 587] width 5 height 10
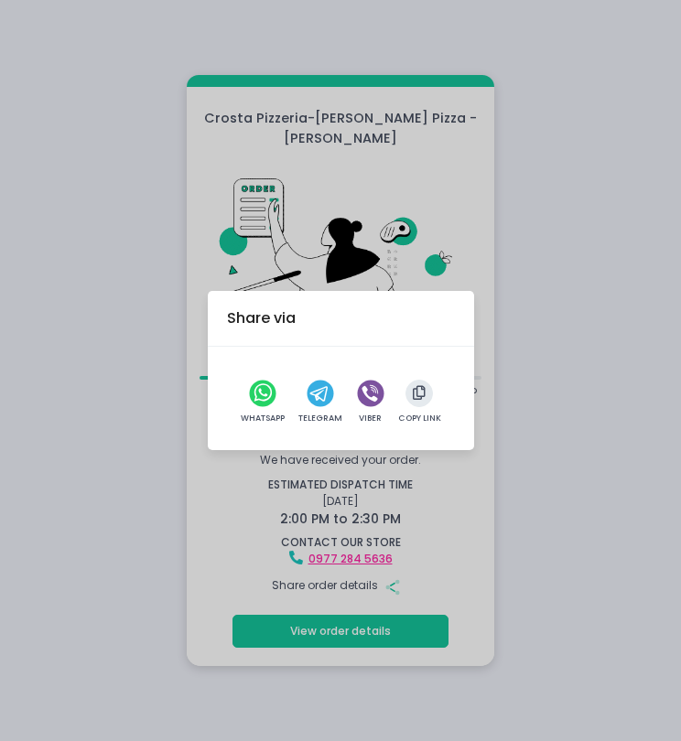
click at [371, 391] on circle "viber" at bounding box center [370, 394] width 27 height 27
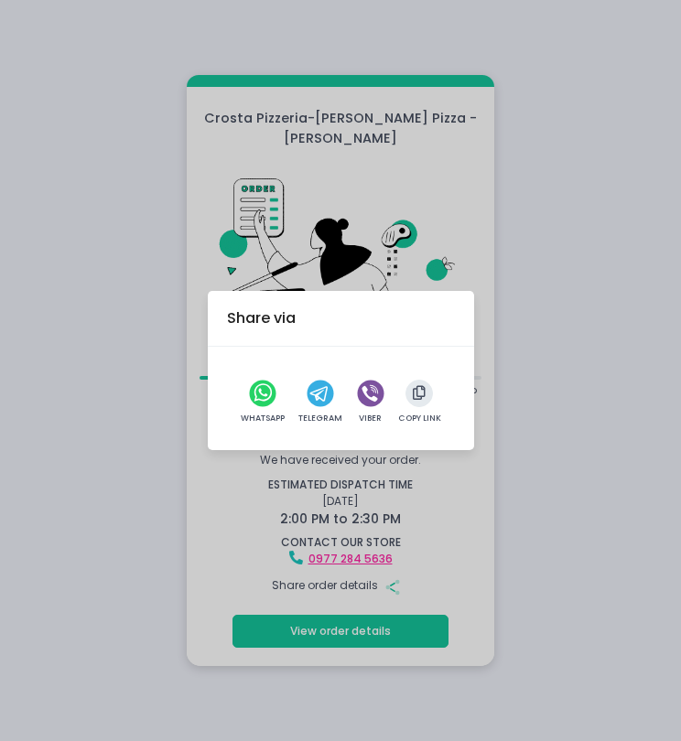
click at [491, 399] on div "Share via WhatsApp Telegram Viber Copy Link" at bounding box center [340, 370] width 681 height 741
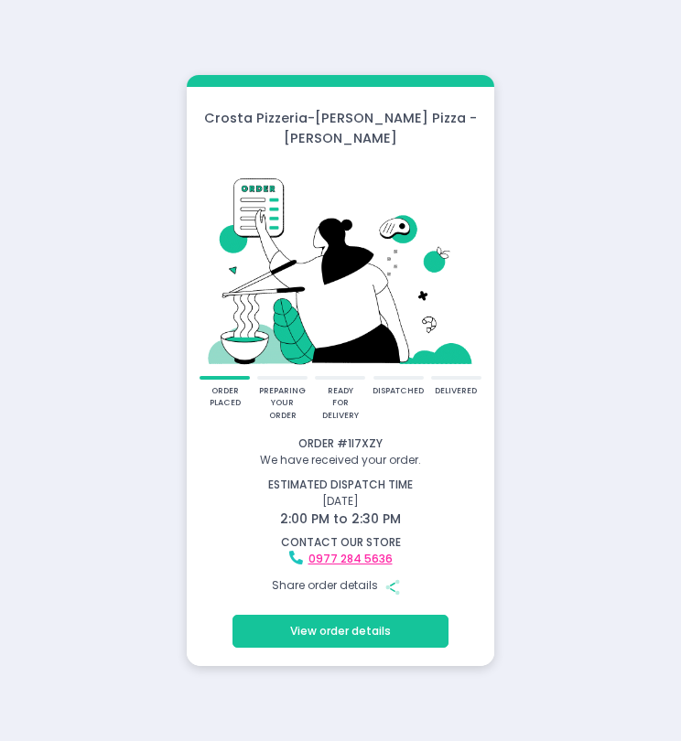
click at [169, 41] on div "[PERSON_NAME] Pizzeria - [PERSON_NAME] Pizza - [PERSON_NAME] order placed prepa…" at bounding box center [340, 370] width 681 height 741
